Goal: Task Accomplishment & Management: Use online tool/utility

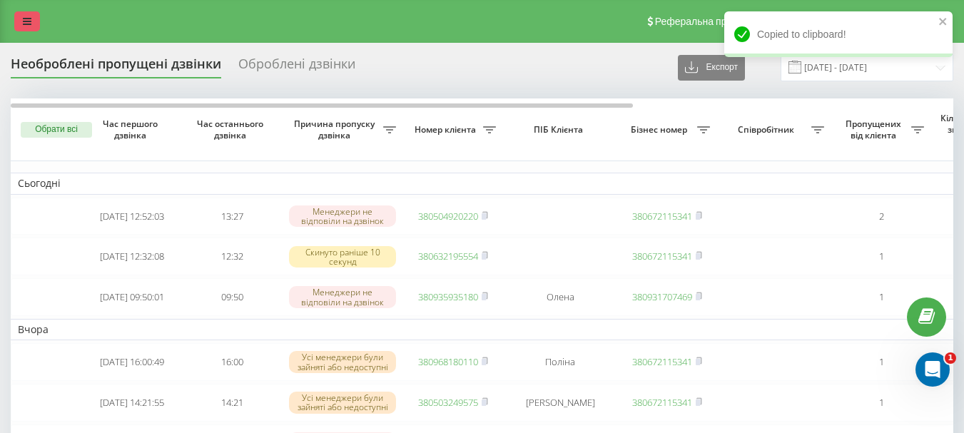
click at [24, 23] on icon at bounding box center [27, 21] width 9 height 10
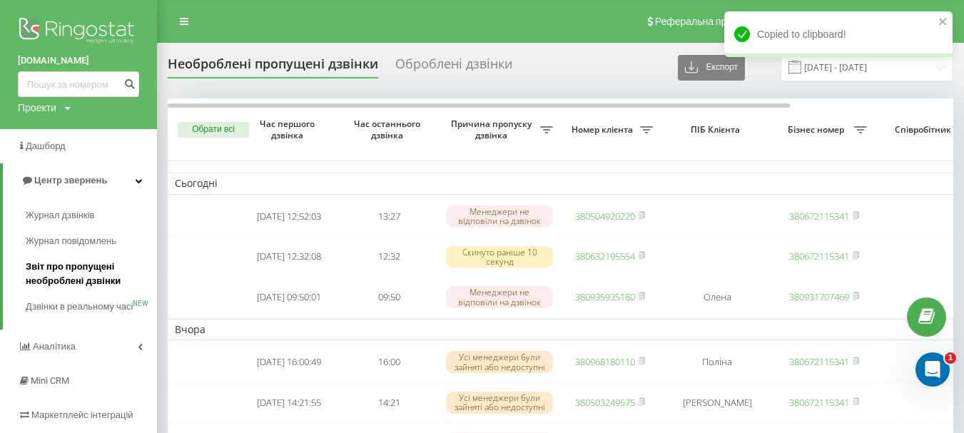
click at [74, 275] on span "Звіт про пропущені необроблені дзвінки" at bounding box center [88, 274] width 124 height 29
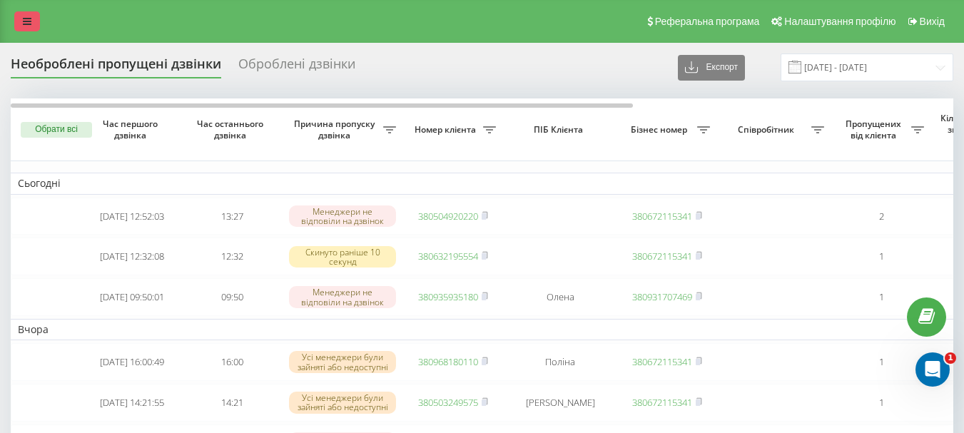
click at [29, 14] on link at bounding box center [27, 21] width 26 height 20
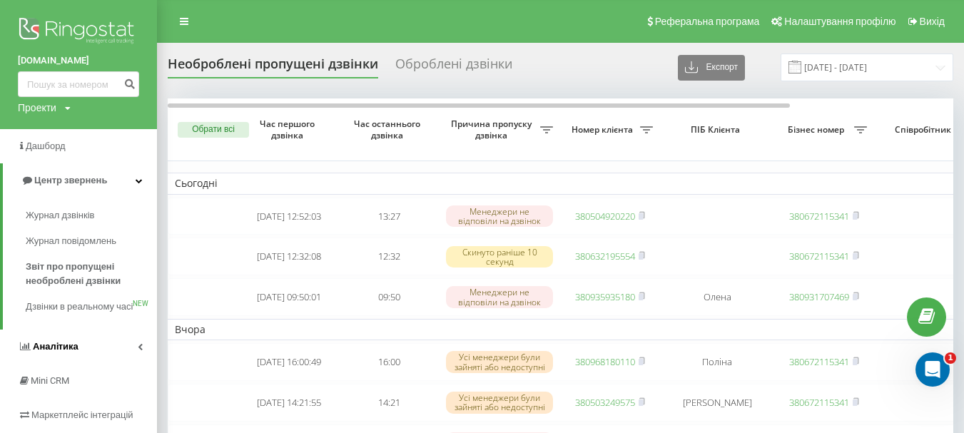
click at [56, 354] on span "Аналiтика" at bounding box center [48, 347] width 61 height 14
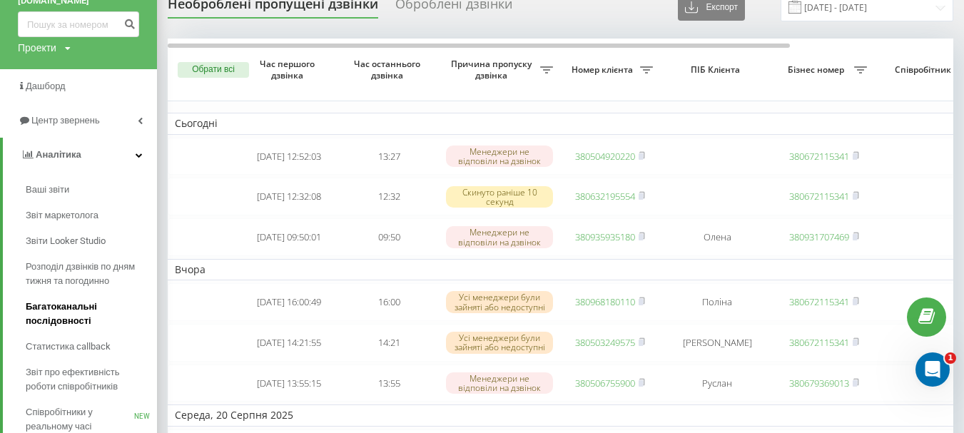
scroll to position [71, 0]
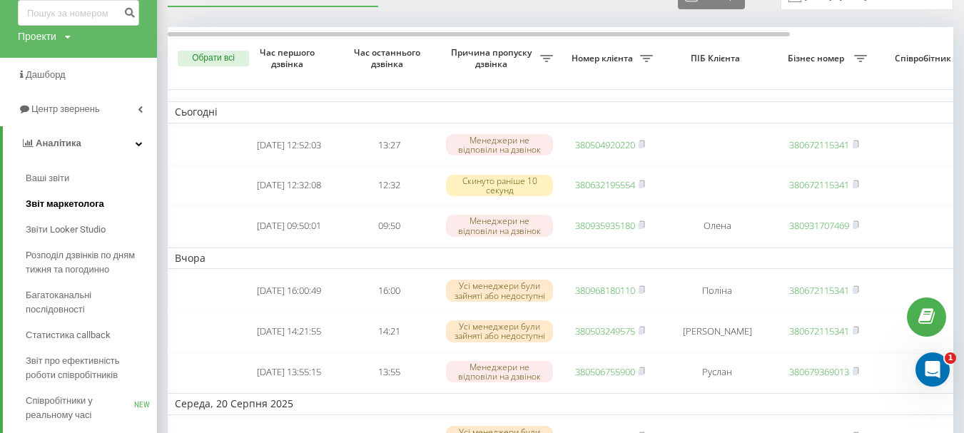
click at [77, 215] on link "Звіт маркетолога" at bounding box center [91, 204] width 131 height 26
click at [78, 224] on span "Звіти Looker Studio" at bounding box center [67, 230] width 83 height 14
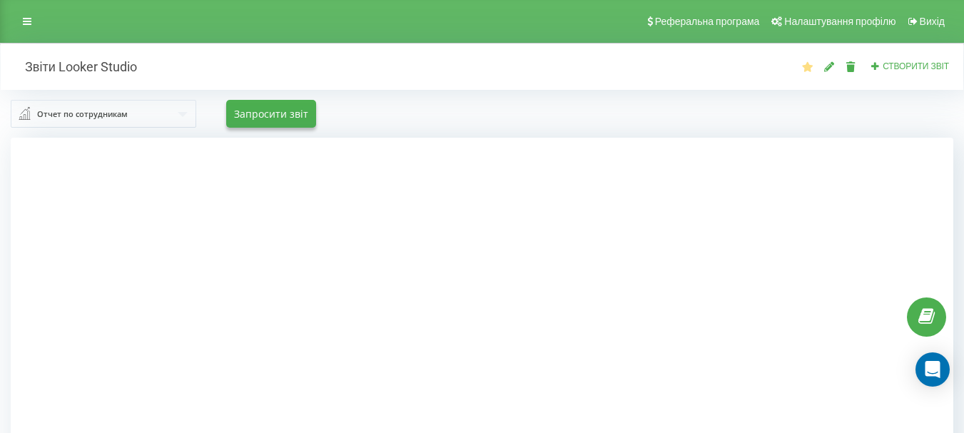
click at [35, 115] on input "text" at bounding box center [104, 114] width 184 height 26
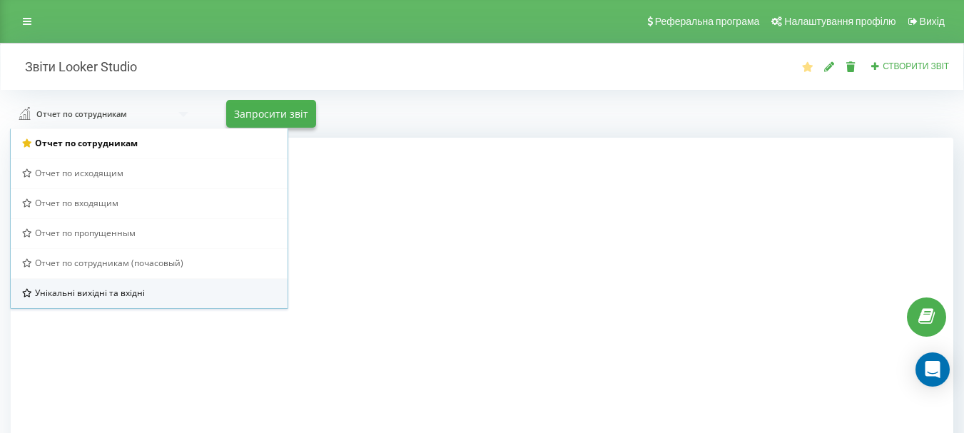
click at [86, 298] on span "Унікальні вихідні та вхідні" at bounding box center [90, 293] width 110 height 12
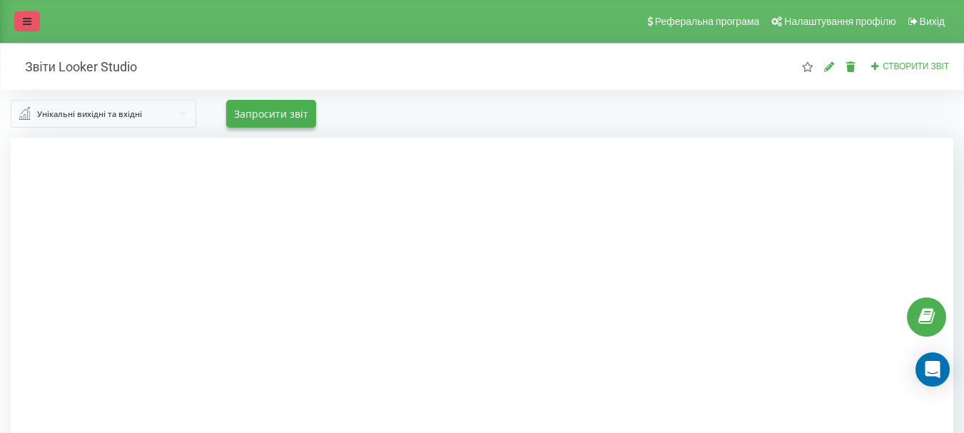
click at [34, 23] on link at bounding box center [27, 21] width 26 height 20
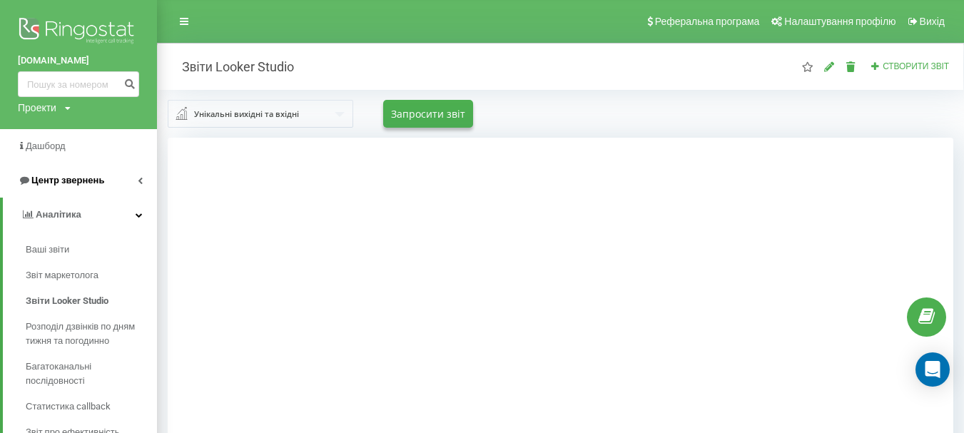
click at [74, 187] on span "Центр звернень" at bounding box center [61, 180] width 86 height 14
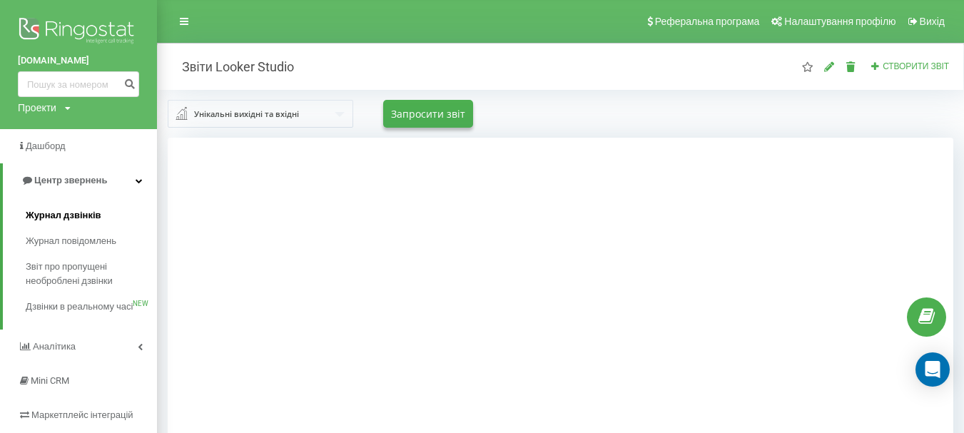
click at [74, 223] on span "Журнал дзвінків" at bounding box center [64, 215] width 76 height 14
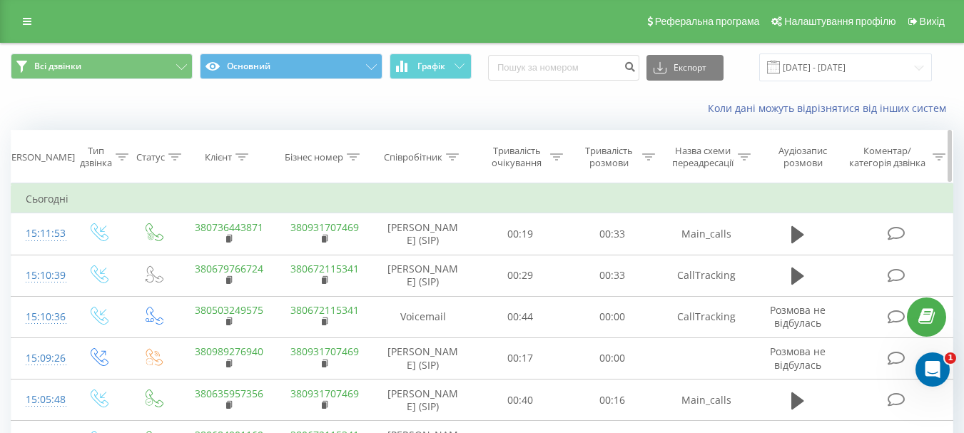
click at [452, 151] on div at bounding box center [452, 157] width 13 height 12
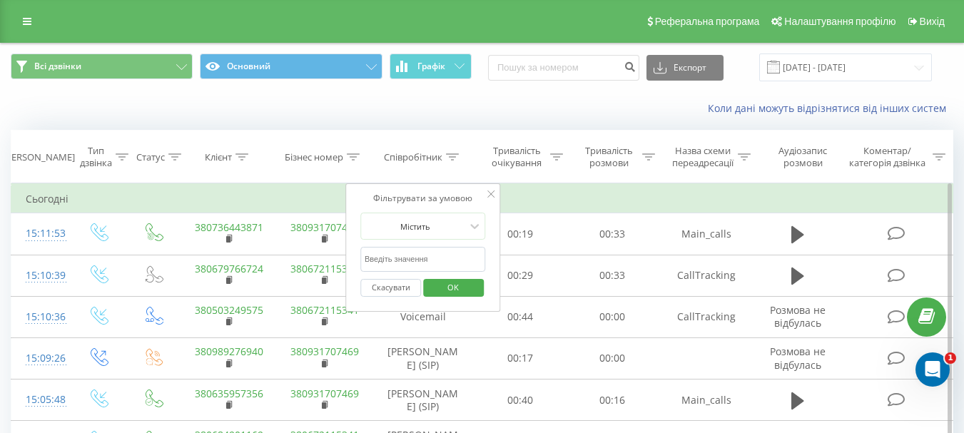
click at [406, 253] on input "text" at bounding box center [423, 259] width 126 height 25
click at [447, 290] on span "OK" at bounding box center [453, 287] width 40 height 22
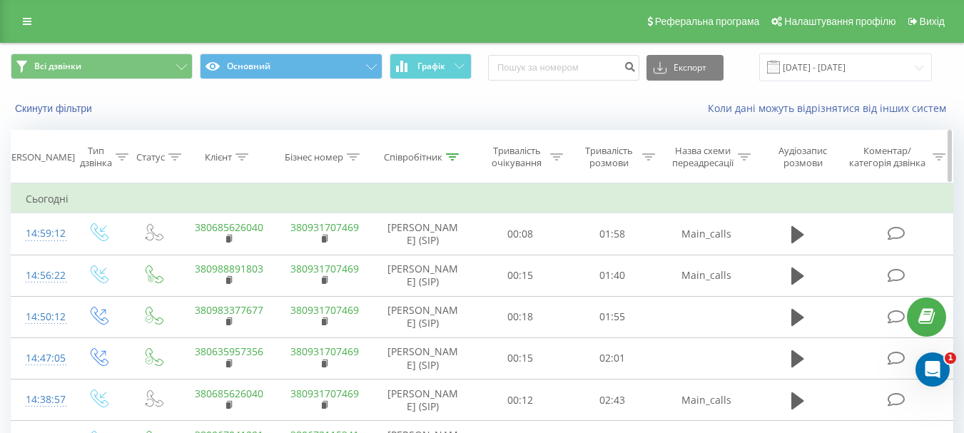
click at [172, 158] on icon at bounding box center [174, 156] width 13 height 7
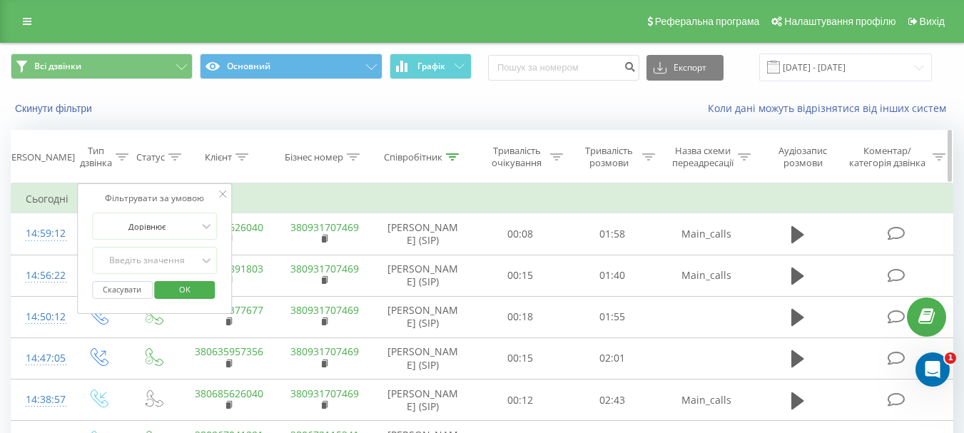
click at [65, 162] on div "Дата дзвінка" at bounding box center [39, 157] width 72 height 12
click at [90, 154] on div "Тип дзвінка" at bounding box center [96, 157] width 32 height 24
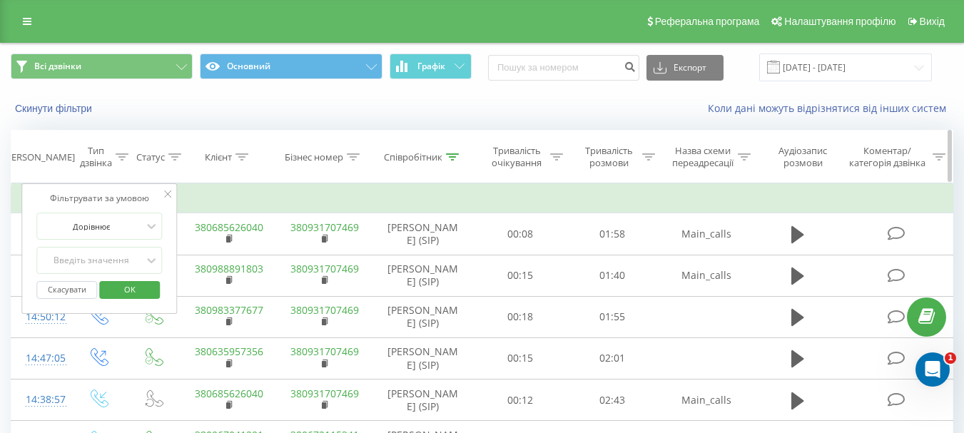
click at [121, 154] on icon at bounding box center [122, 156] width 13 height 7
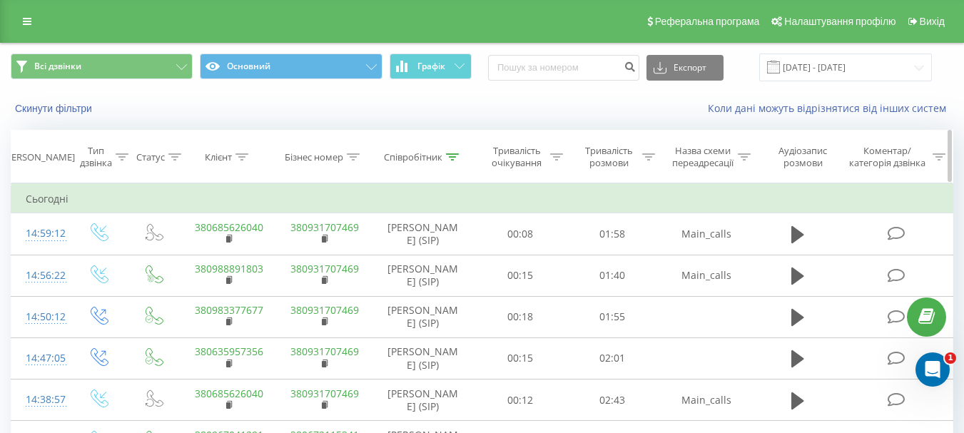
click at [121, 154] on icon at bounding box center [122, 156] width 13 height 7
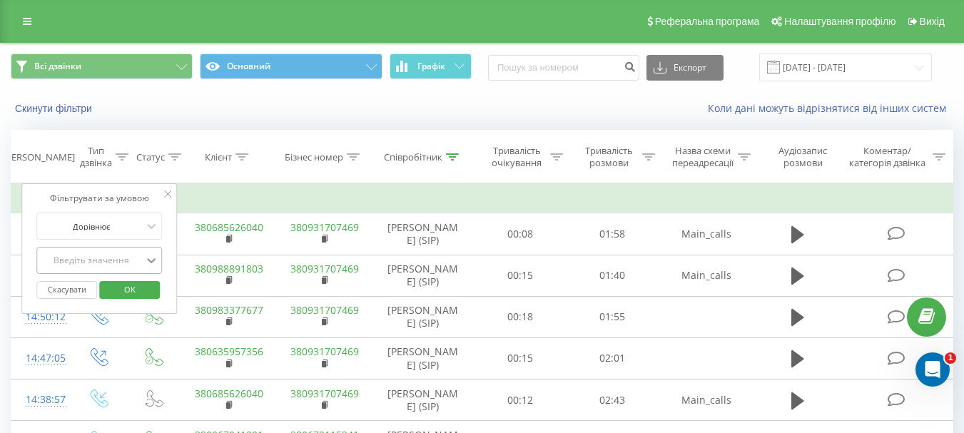
click at [147, 268] on icon at bounding box center [151, 260] width 14 height 14
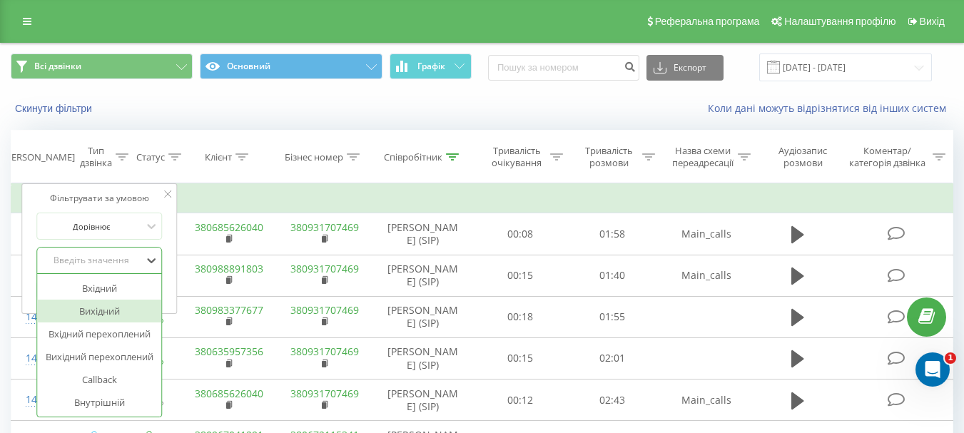
click at [125, 310] on div "Вихідний" at bounding box center [99, 311] width 124 height 23
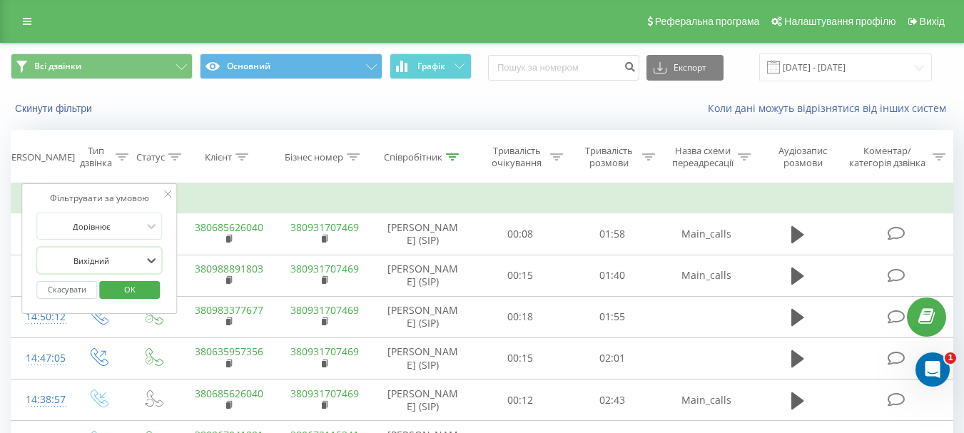
click at [135, 289] on span "OK" at bounding box center [130, 289] width 40 height 22
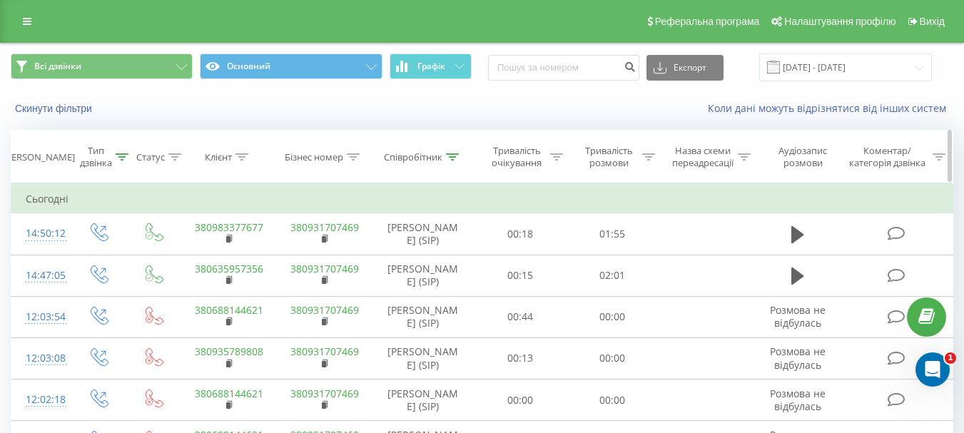
click at [454, 156] on icon at bounding box center [452, 156] width 13 height 7
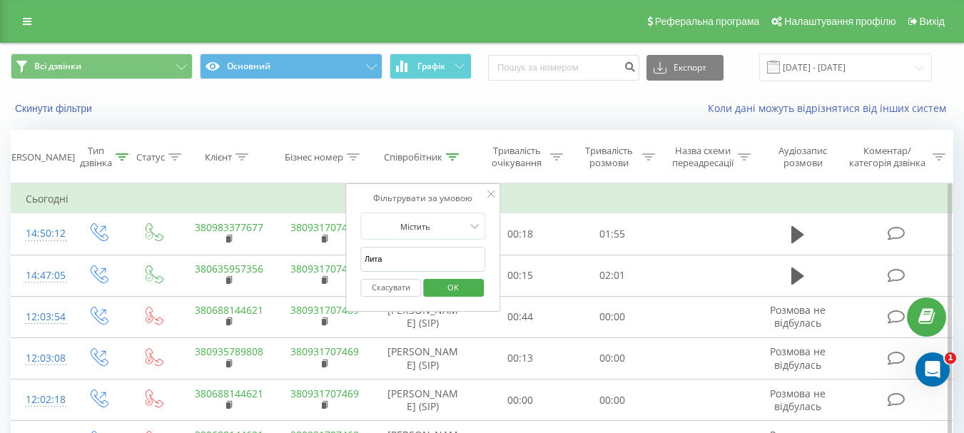
drag, startPoint x: 387, startPoint y: 265, endPoint x: 357, endPoint y: 270, distance: 31.1
click at [357, 270] on div "Фільтрувати за умовою Містить Лита Скасувати OK" at bounding box center [423, 247] width 156 height 128
type input "шалан"
click at [458, 285] on span "OK" at bounding box center [453, 287] width 40 height 22
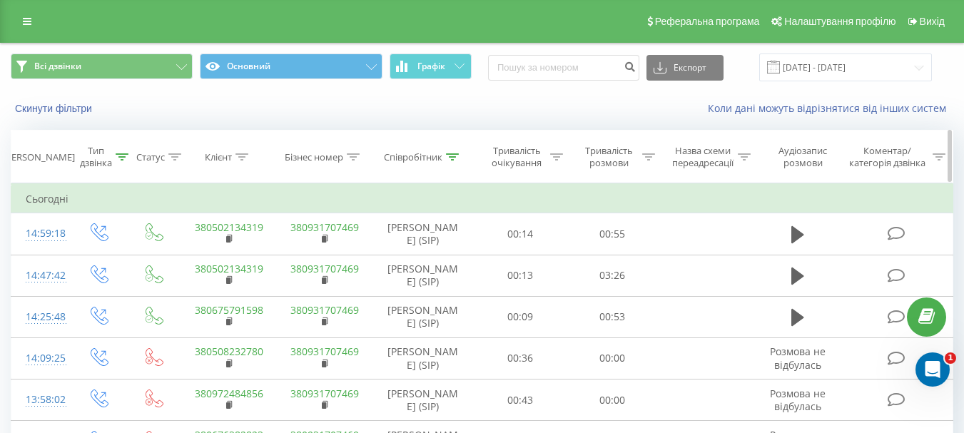
click at [121, 161] on div at bounding box center [122, 157] width 13 height 12
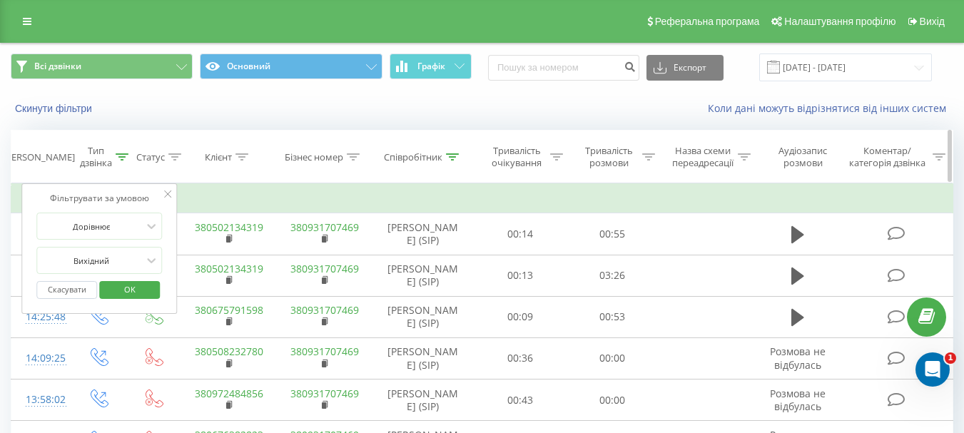
click at [498, 141] on th "Тривалість очікування" at bounding box center [521, 157] width 92 height 53
click at [138, 283] on span "OK" at bounding box center [130, 289] width 40 height 22
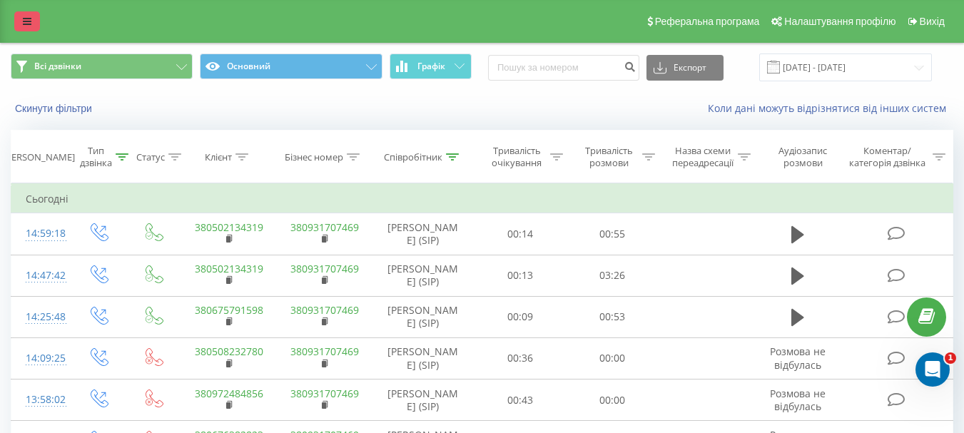
click at [22, 16] on link at bounding box center [27, 21] width 26 height 20
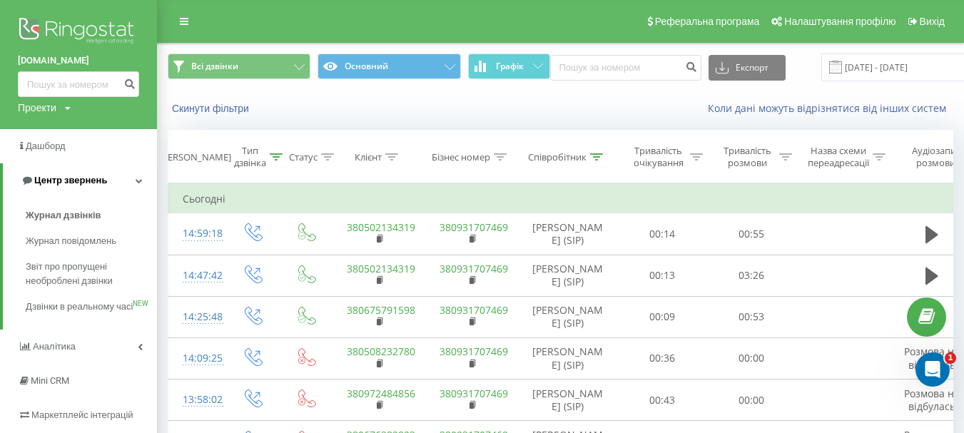
click at [74, 186] on span "Центр звернень" at bounding box center [70, 180] width 73 height 11
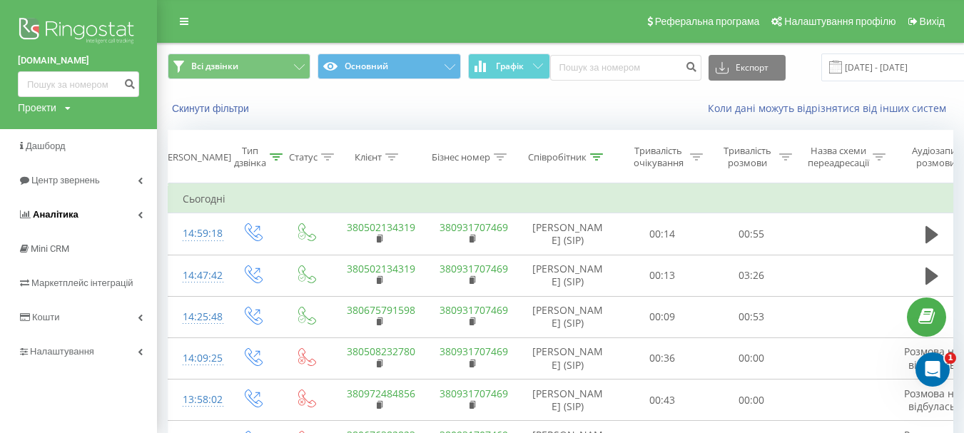
click at [64, 219] on span "Аналiтика" at bounding box center [56, 214] width 46 height 11
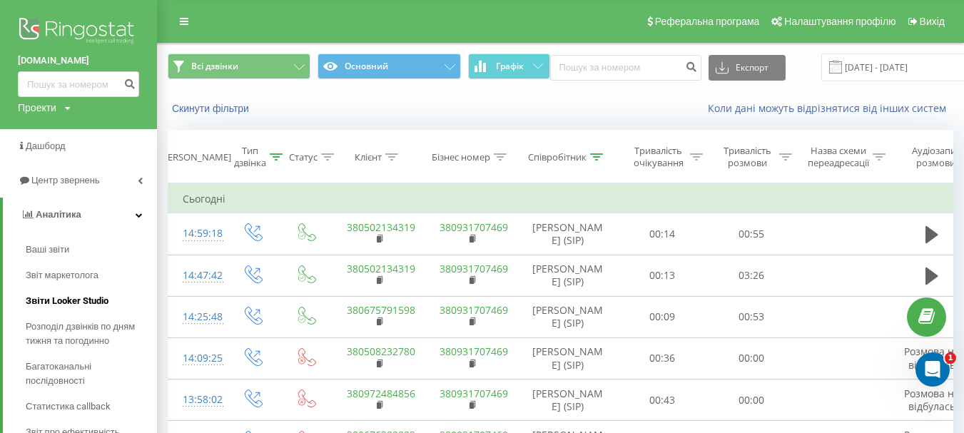
drag, startPoint x: 66, startPoint y: 308, endPoint x: 116, endPoint y: 309, distance: 49.2
click at [66, 308] on span "Звіти Looker Studio" at bounding box center [67, 301] width 83 height 14
